Goal: Use online tool/utility: Utilize a website feature to perform a specific function

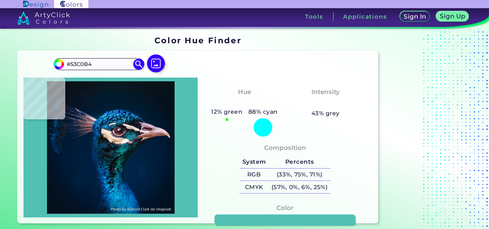
type input "#65665c"
type input "#65665C"
type input "#fdfdf9"
type input "#FDFDF9"
type input "#fbf0ea"
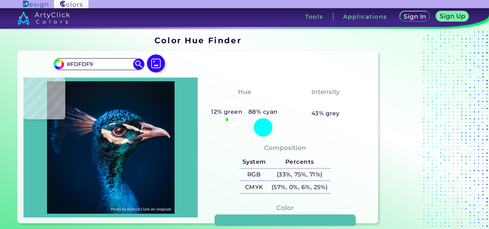
type input "#FBF0EA"
type input "#71686f"
type input "#71686F"
type input "#040a17"
type input "#040A17"
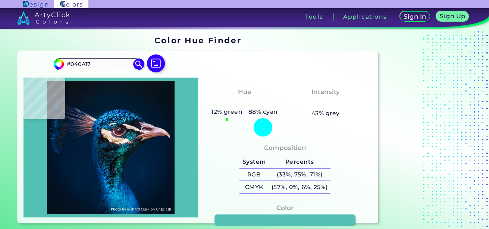
type input "#021923"
type input "#0e373d"
type input "#0E373D"
type input "#142533"
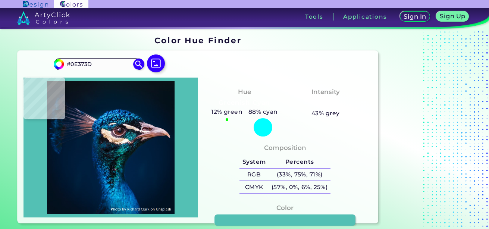
type input "#142533"
type input "#182a3b"
type input "#182A3B"
type input "#253d57"
type input "#253D57"
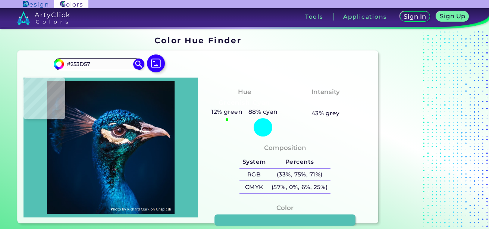
type input "#0b3547"
type input "#0B3547"
type input "#142b38"
type input "#142B38"
type input "#152026"
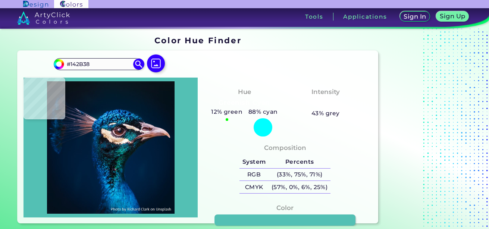
type input "#152026"
type input "#090c13"
type input "#090C13"
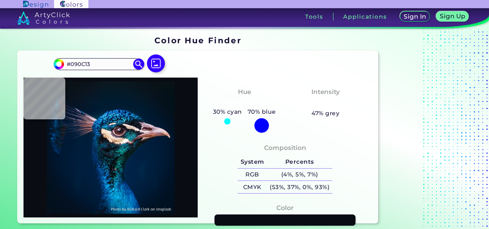
type input "#10181b"
type input "#10181B"
type input "#106570"
type input "#002d3c"
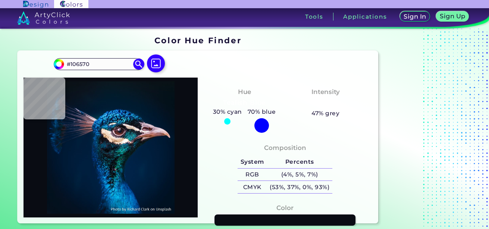
type input "#002D3C"
type input "#062e35"
type input "#062E35"
type input "#071c1f"
type input "#071C1F"
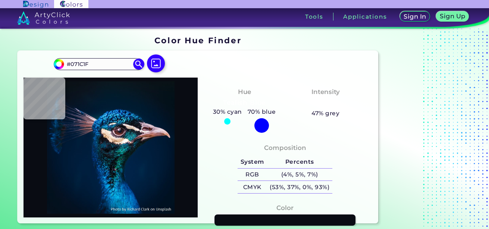
type input "#0c3239"
type input "#0C3239"
type input "#013340"
type input "#022830"
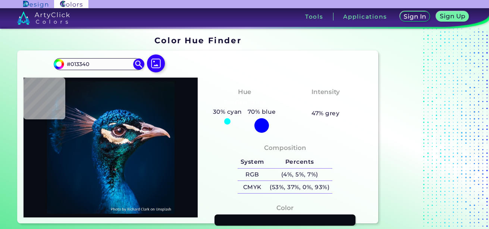
type input "#022830"
type input "#042125"
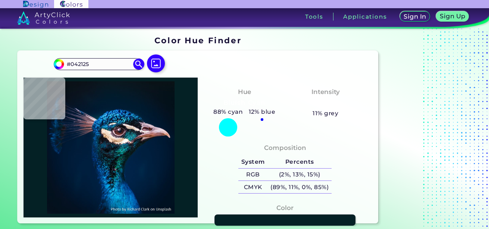
type input "#012534"
type input "#012639"
type input "#021826"
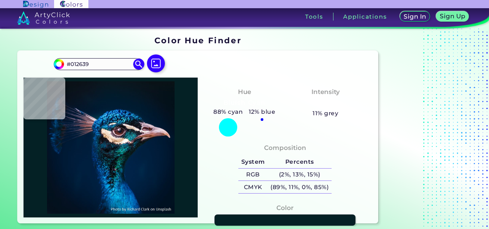
type input "#021826"
type input "#051826"
type input "#050b0f"
type input "#050B0F"
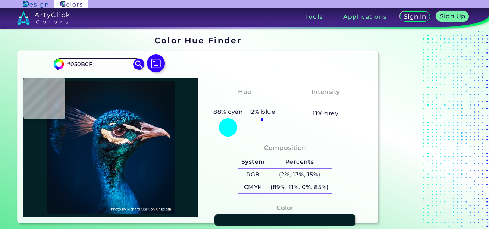
type input "#001a25"
type input "#001A25"
type input "#071420"
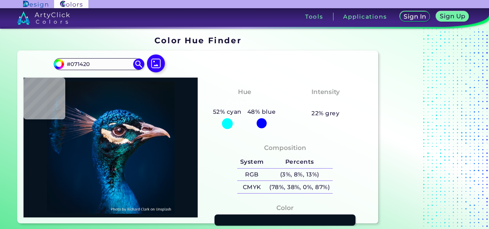
type input "#072a35"
type input "#072A35"
type input "#033b4f"
type input "#033B4F"
type input "#1d5d76"
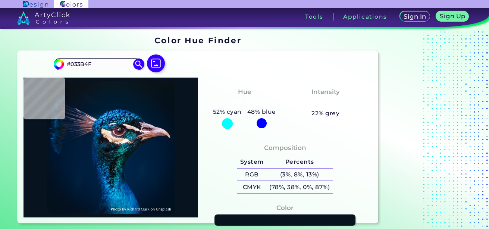
type input "#1D5D76"
type input "#03313d"
type input "#03313D"
type input "#012027"
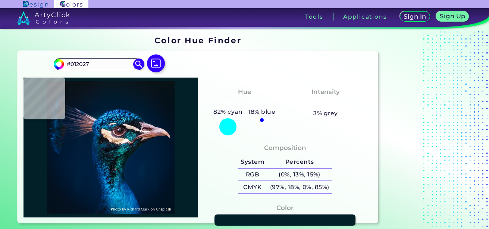
type input "#103034"
type input "#021317"
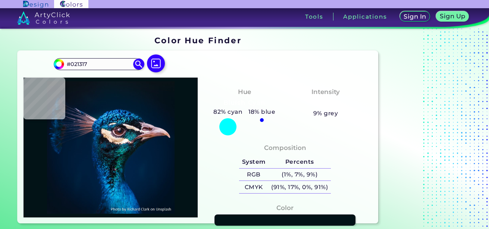
type input "#000b13"
type input "#000B13"
type input "#00131e"
type input "#00131E"
type input "#002432"
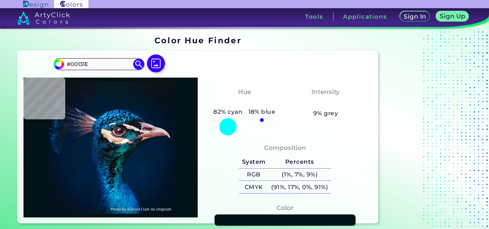
type input "#002432"
type input "#012b3f"
type input "#012B3F"
type input "#001625"
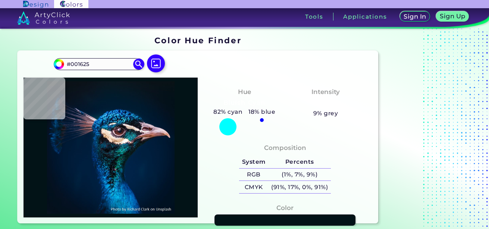
type input "#161a27"
type input "#161A27"
type input "#0c101c"
type input "#0C101C"
type input "#35757d"
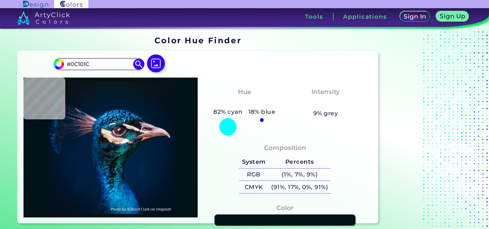
type input "#35757D"
type input "#032933"
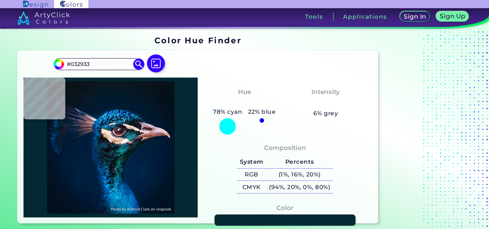
type input "#0d121b"
type input "#0D121B"
type input "#071921"
type input "#001c27"
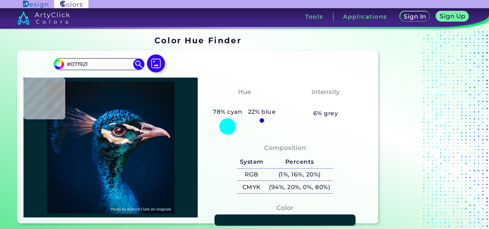
type input "#001C27"
type input "#033b58"
type input "#033B58"
type input "#052a3a"
type input "#052A3A"
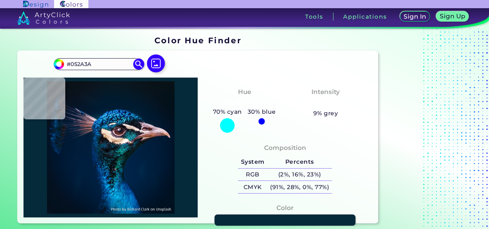
type input "#287084"
type input "#094452"
type input "#0b2630"
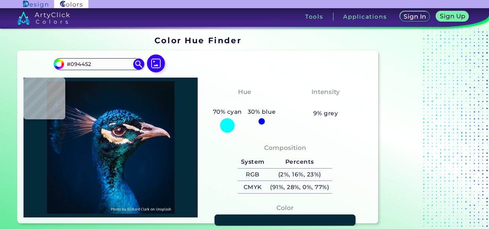
type input "#0B2630"
type input "#021722"
type input "#091b26"
type input "#091B26"
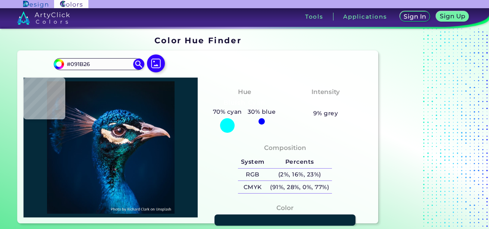
type input "#0e1c23"
type input "#0E1C23"
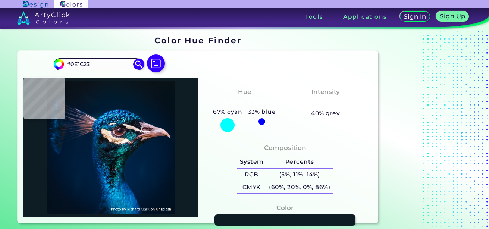
type input "#04161d"
type input "#04161D"
type input "#133543"
type input "#00192a"
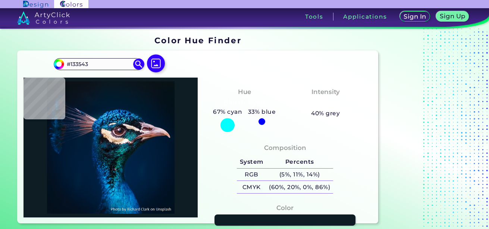
type input "#00192A"
type input "#042d35"
type input "#042D35"
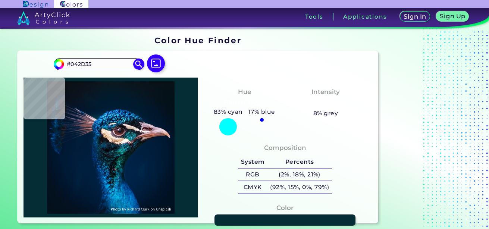
type input "#0e5c5f"
type input "#0E5C5F"
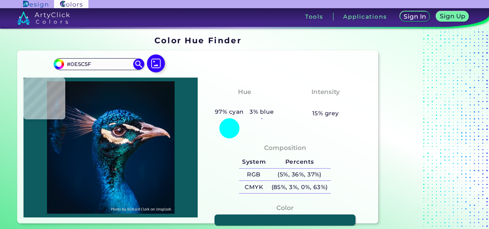
type input "#042d35"
type input "#042D35"
type input "#00192a"
type input "#00192A"
type input "#113f53"
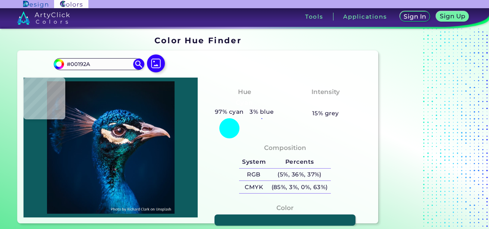
type input "#113F53"
type input "#013138"
type input "#002941"
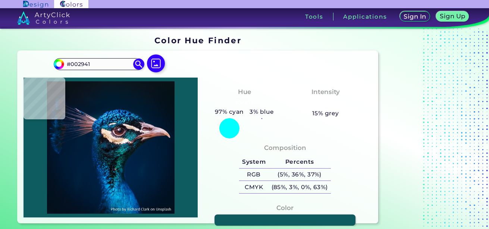
type input "#012e41"
type input "#012E41"
type input "#011e26"
type input "#011E26"
type input "#062027"
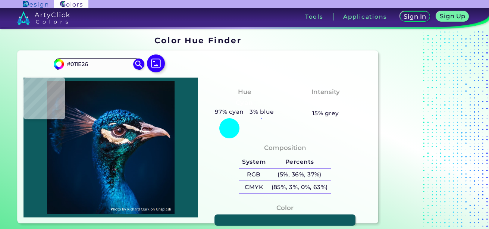
type input "#062027"
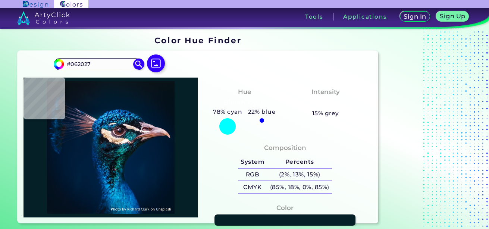
type input "#081f21"
type input "#081F21"
type input "#03181c"
type input "#03181C"
type input "#0b2732"
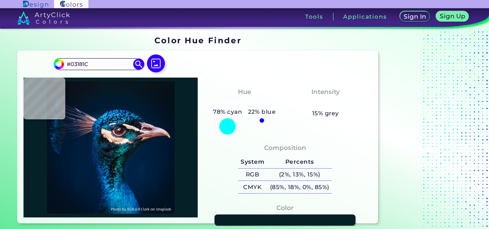
type input "#0B2732"
type input "#00243a"
type input "#00243A"
type input "#002132"
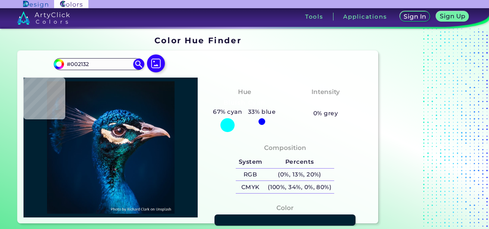
type input "#011b28"
type input "#011B28"
type input "#0a1b26"
type input "#0A1B26"
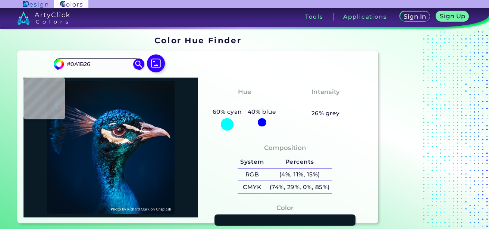
type input "#162632"
type input "#154263"
type input "#063657"
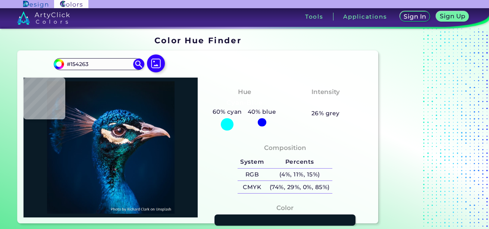
type input "#063657"
type input "#00243e"
type input "#00243E"
type input "#001e3c"
type input "#001E3C"
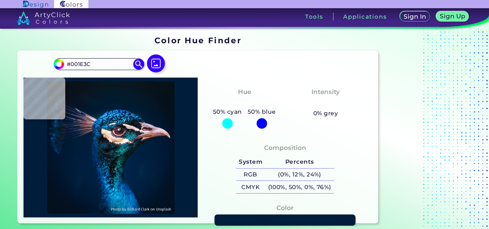
type input "#023761"
type input "#09507f"
type input "#09507F"
type input "#0e4a75"
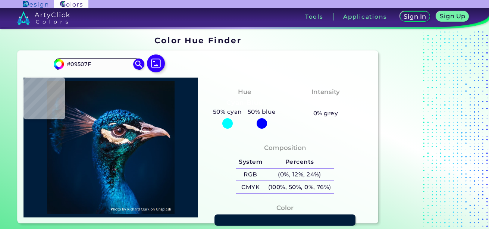
type input "#0E4A75"
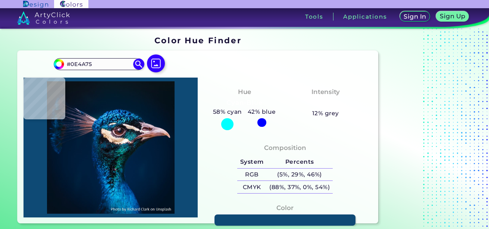
type input "#062d52"
type input "#062D52"
type input "#002441"
type input "#002349"
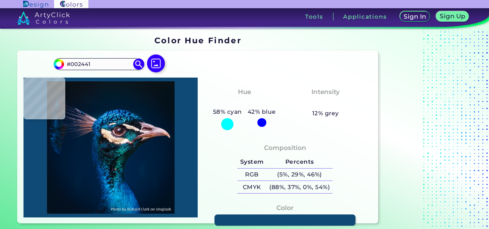
type input "#002349"
type input "#01253c"
type input "#01253C"
type input "#032435"
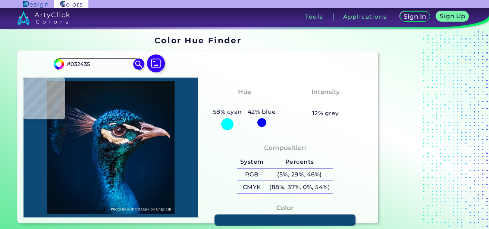
type input "#001e32"
type input "#001E32"
type input "#10324c"
type input "#10324C"
type input "#112636"
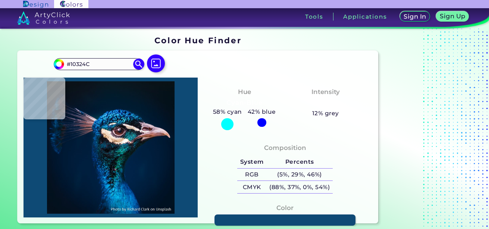
type input "#112636"
type input "#072034"
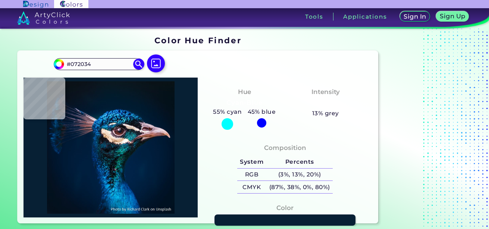
type input "#013243"
type input "#0a2d41"
type input "#0A2D41"
type input "#1c354a"
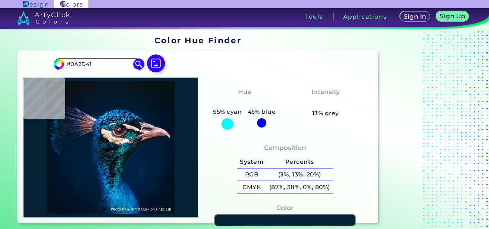
type input "#1C354A"
type input "#053656"
type input "#141823"
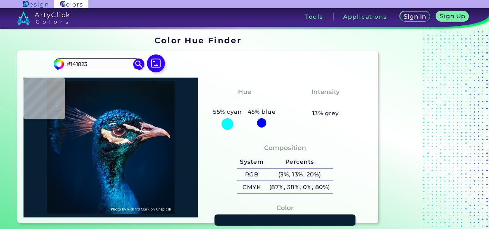
type input "#e1b58b"
type input "#E1B58B"
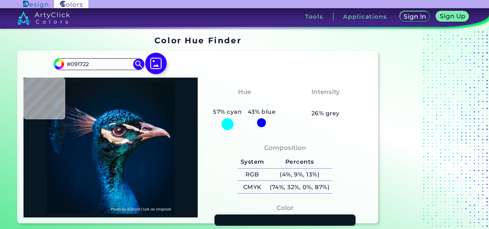
click at [158, 65] on img at bounding box center [156, 64] width 22 height 22
click at [0, 0] on input "file" at bounding box center [0, 0] width 0 height 0
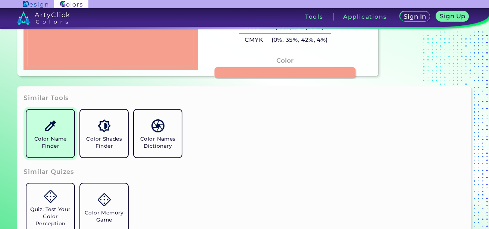
scroll to position [148, 0]
click at [52, 130] on img at bounding box center [50, 125] width 13 height 13
